Goal: Task Accomplishment & Management: Manage account settings

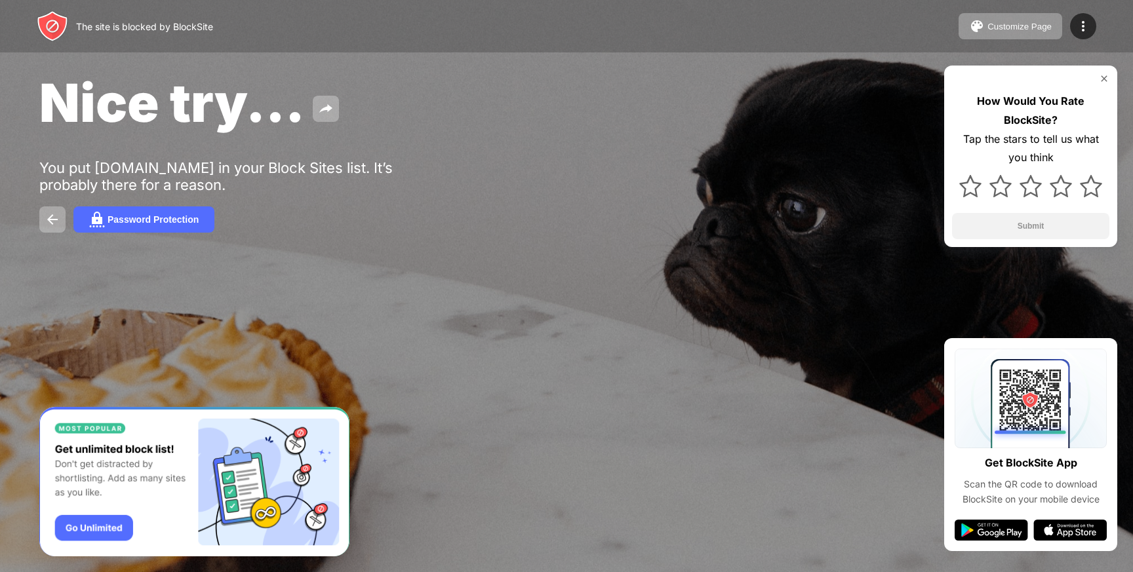
click at [1069, 21] on div "Customize Page Edit Block List Redirect Customize Block Page Upgrade Password P…" at bounding box center [1028, 26] width 138 height 26
click at [1074, 26] on div at bounding box center [1083, 26] width 26 height 26
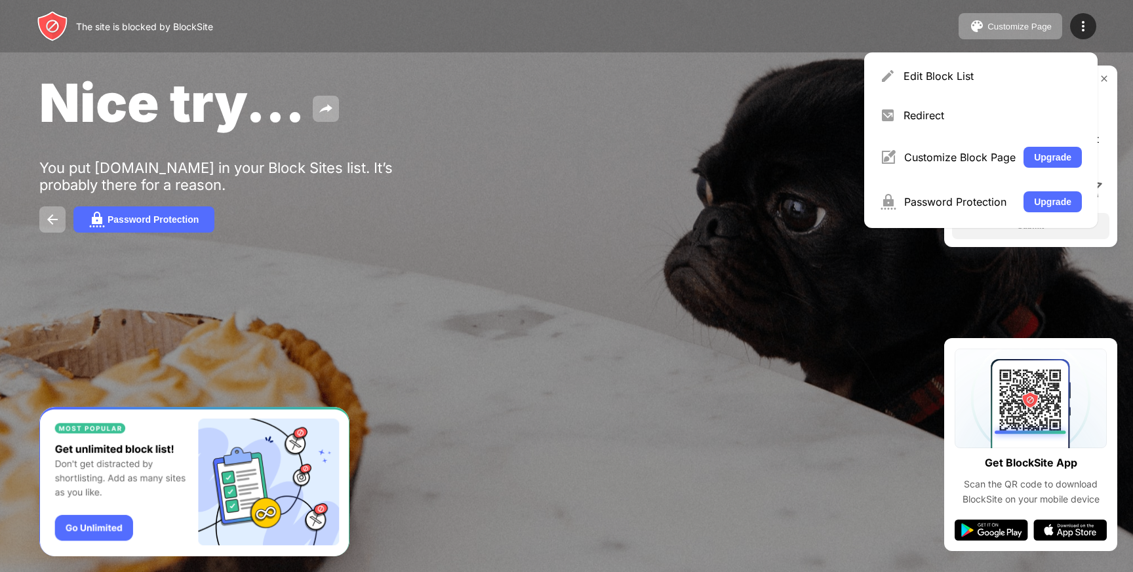
click at [1047, 49] on div "The site is blocked by BlockSite Customize Page Edit Block List Redirect Custom…" at bounding box center [566, 26] width 1133 height 52
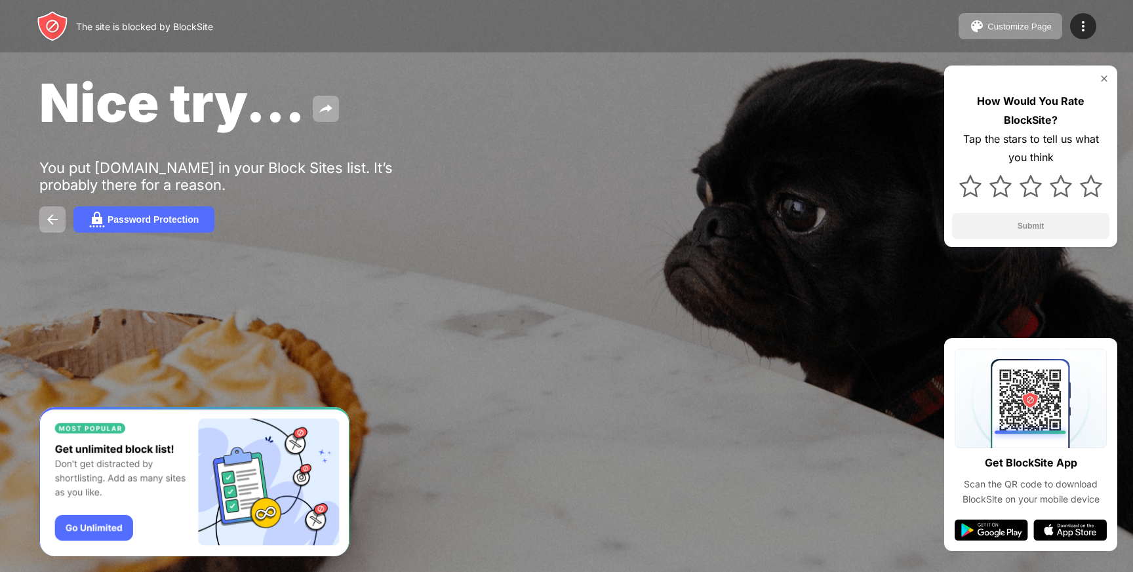
click at [1037, 62] on div "The site is blocked by BlockSite Customize Page Edit Block List Redirect Custom…" at bounding box center [566, 286] width 1133 height 572
click at [1081, 18] on img at bounding box center [1083, 26] width 16 height 16
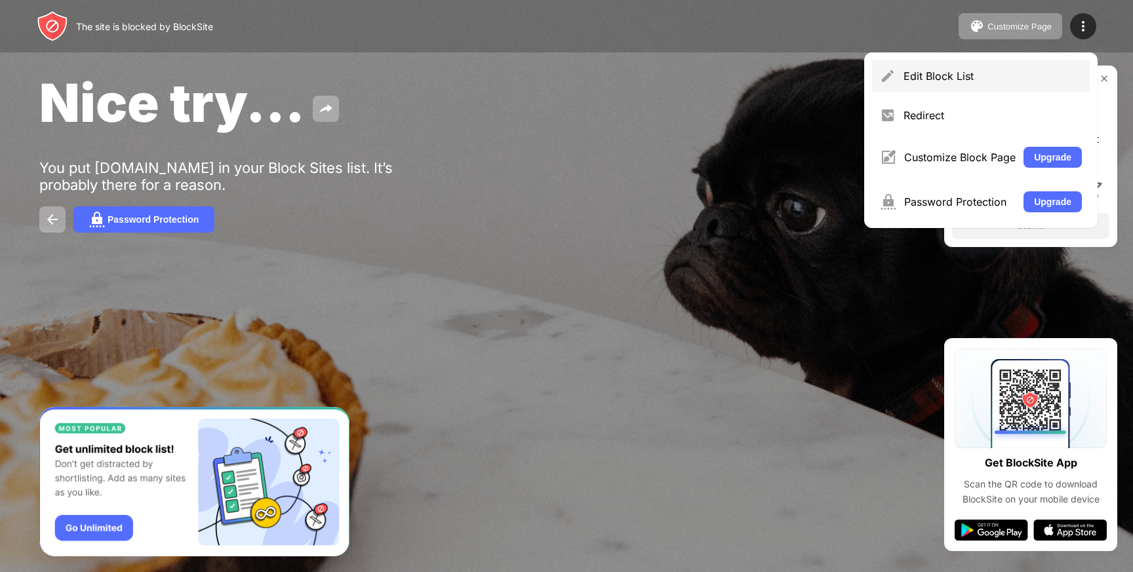
click at [1012, 72] on div "Edit Block List" at bounding box center [993, 76] width 178 height 13
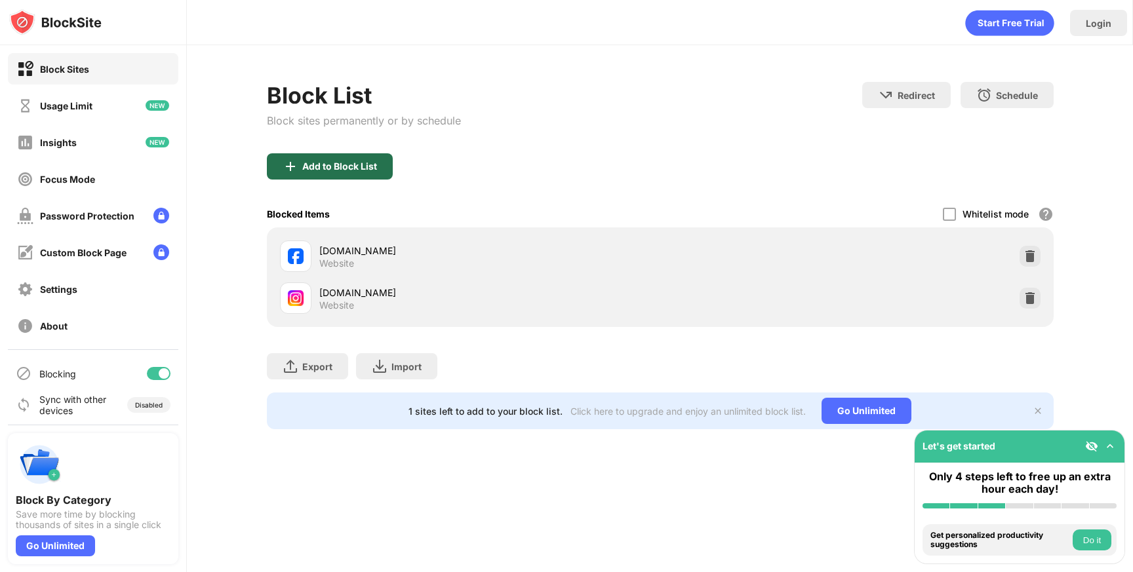
click at [289, 176] on div "Add to Block List" at bounding box center [330, 166] width 126 height 26
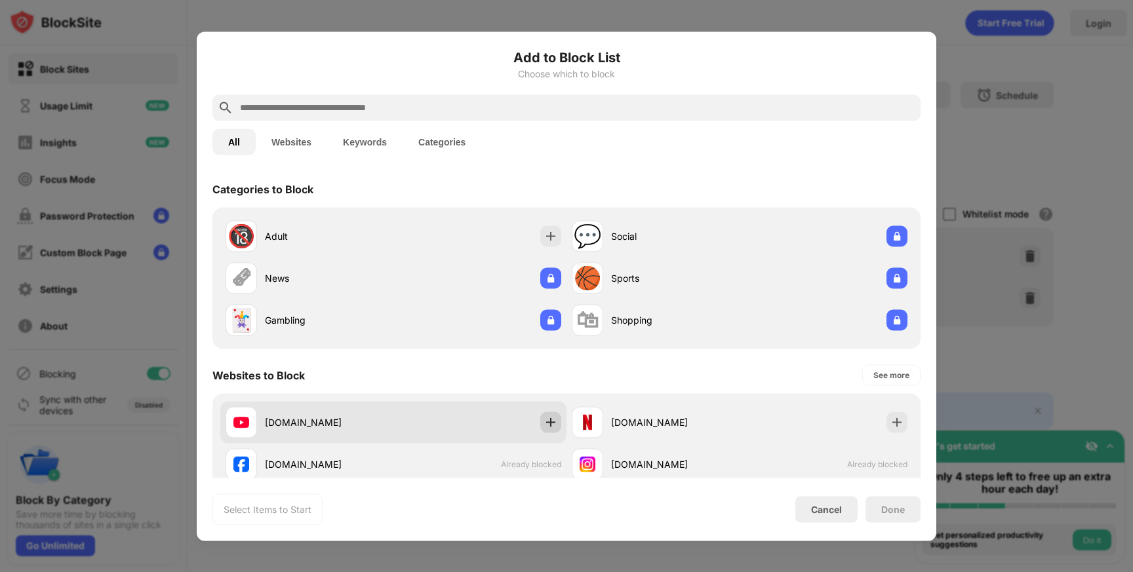
click at [553, 421] on div at bounding box center [550, 422] width 21 height 21
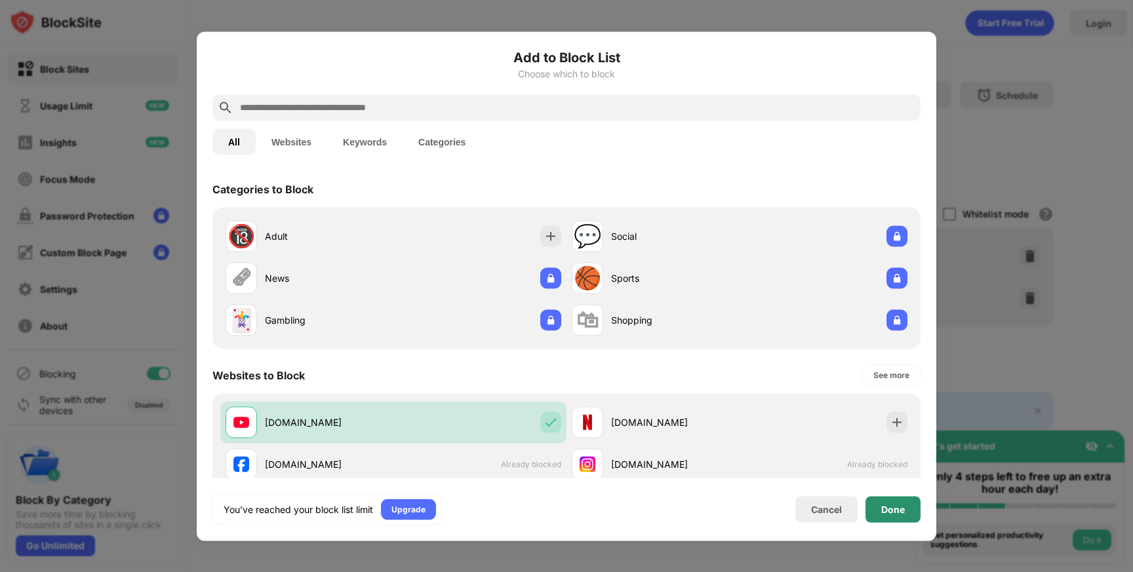
click at [878, 503] on div "Done" at bounding box center [893, 509] width 55 height 26
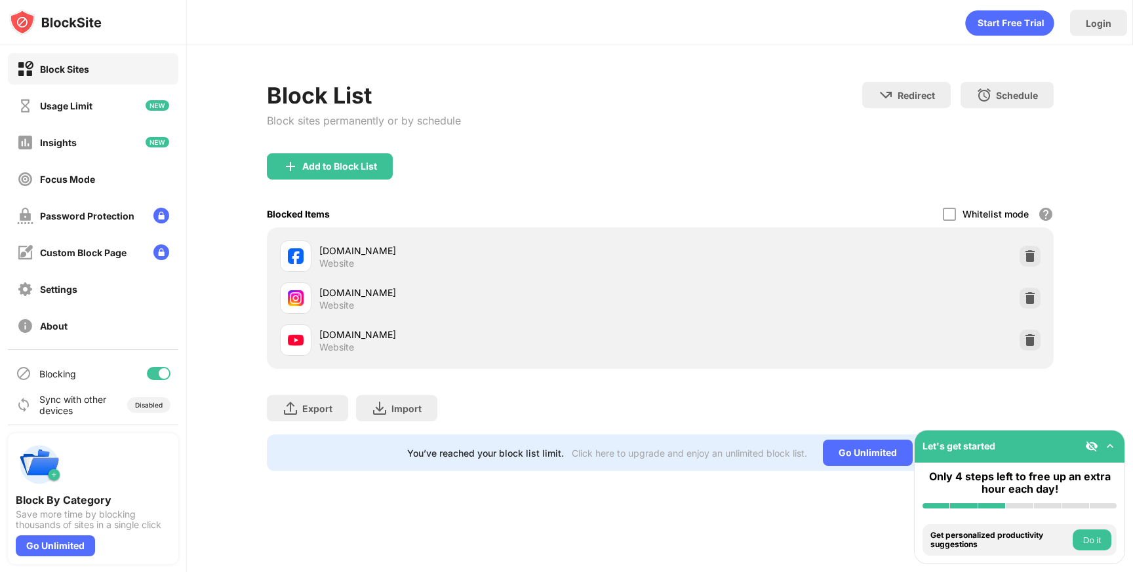
click at [1017, 163] on div "Add to Block List" at bounding box center [660, 176] width 787 height 47
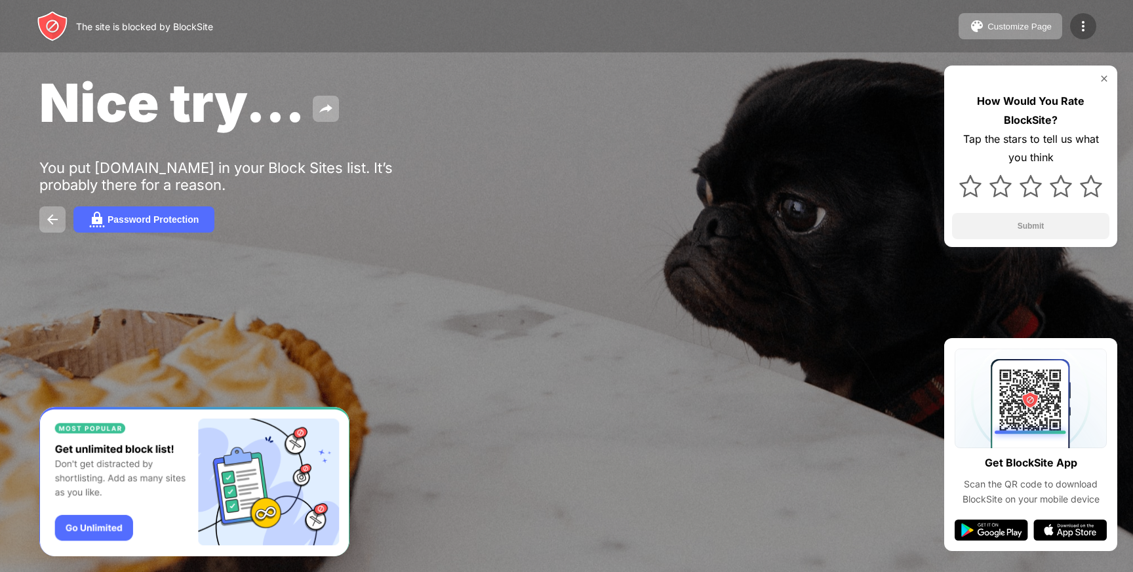
click at [1072, 31] on div at bounding box center [1083, 26] width 26 height 26
